Goal: Book appointment/travel/reservation

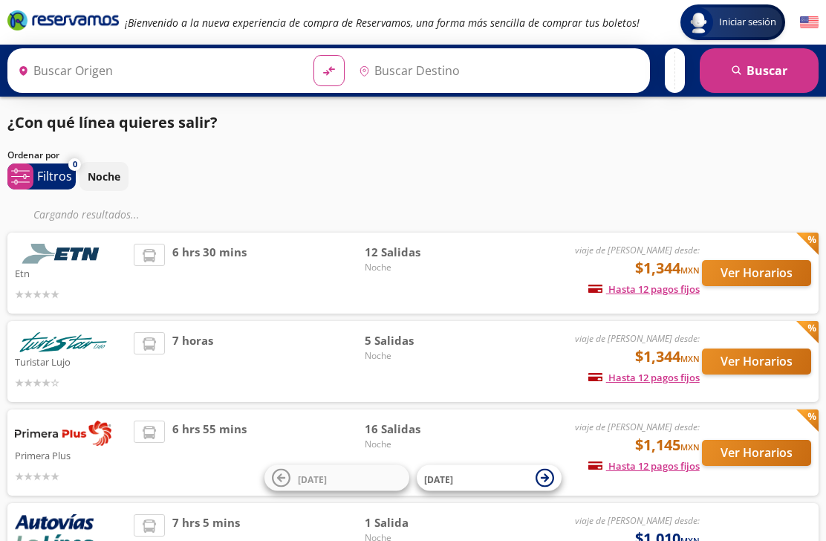
type input "[GEOGRAPHIC_DATA], [GEOGRAPHIC_DATA]"
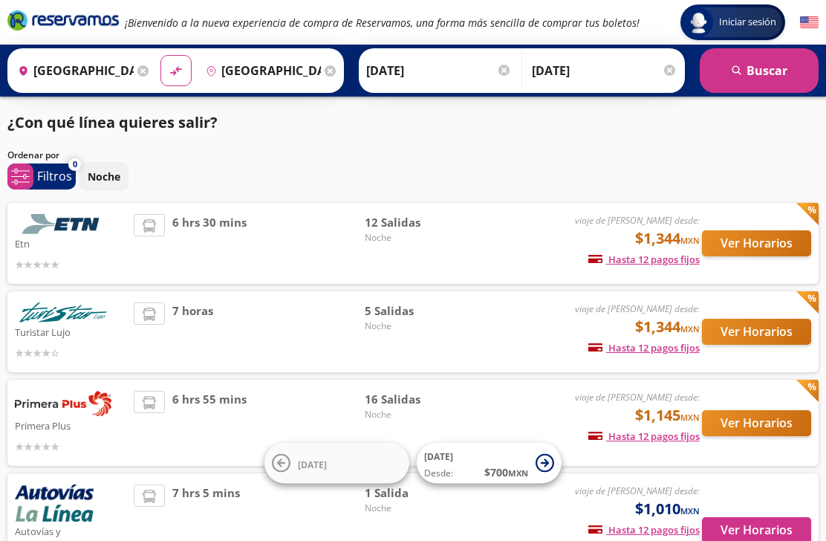
click at [776, 517] on button "Ver Horarios" at bounding box center [756, 530] width 109 height 26
click at [760, 235] on button "Ver Horarios" at bounding box center [756, 243] width 109 height 26
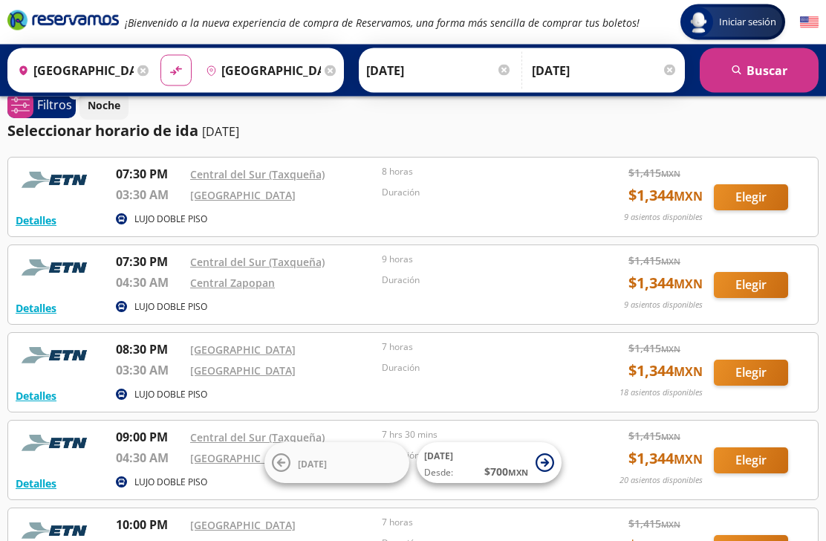
scroll to position [20, 0]
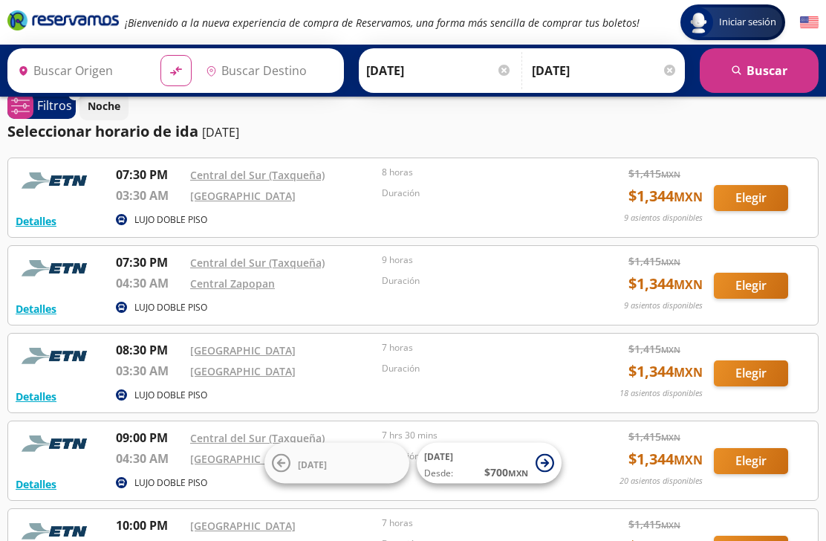
type input "[GEOGRAPHIC_DATA], [GEOGRAPHIC_DATA]"
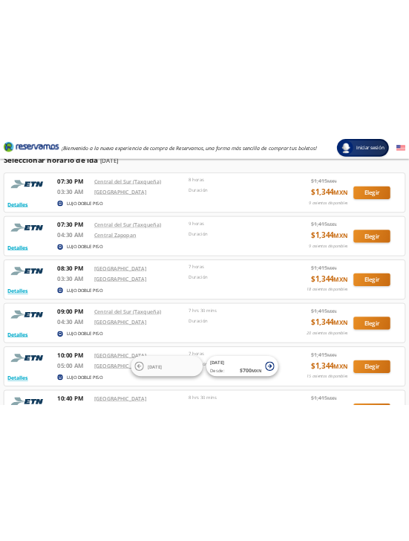
scroll to position [0, 0]
